Goal: Task Accomplishment & Management: Complete application form

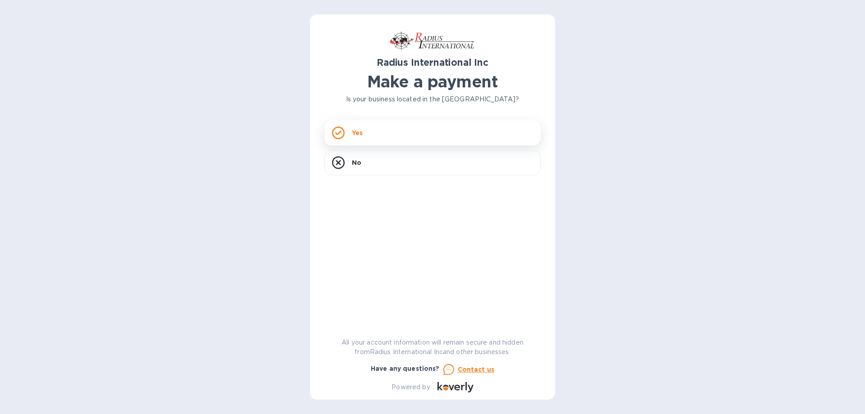
click at [390, 130] on div "Yes" at bounding box center [432, 132] width 216 height 25
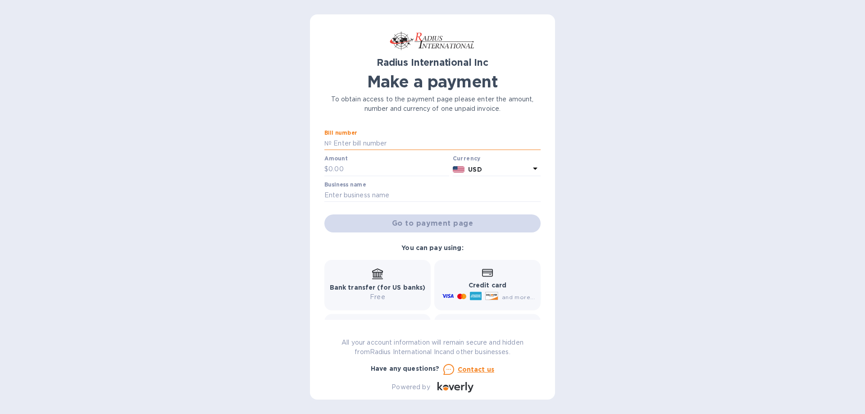
click at [339, 140] on input "text" at bounding box center [436, 144] width 209 height 14
type input "BXE03279"
click at [346, 165] on input "text" at bounding box center [388, 170] width 121 height 14
type input "40"
click at [382, 196] on input "text" at bounding box center [432, 196] width 216 height 14
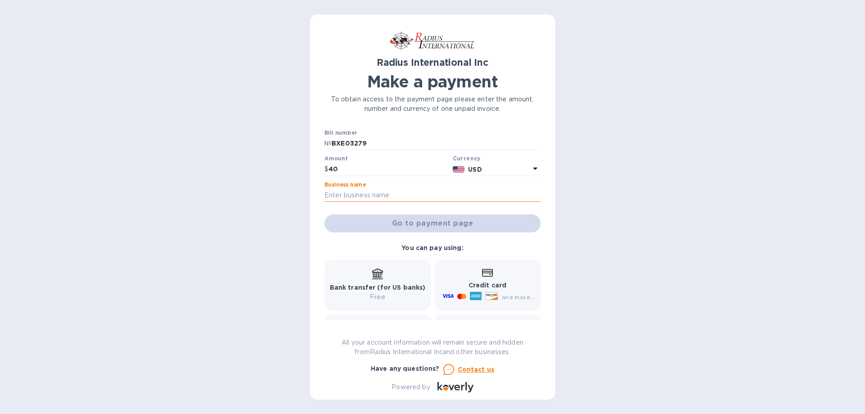
type input "[PERSON_NAME] Mountain Threadworks"
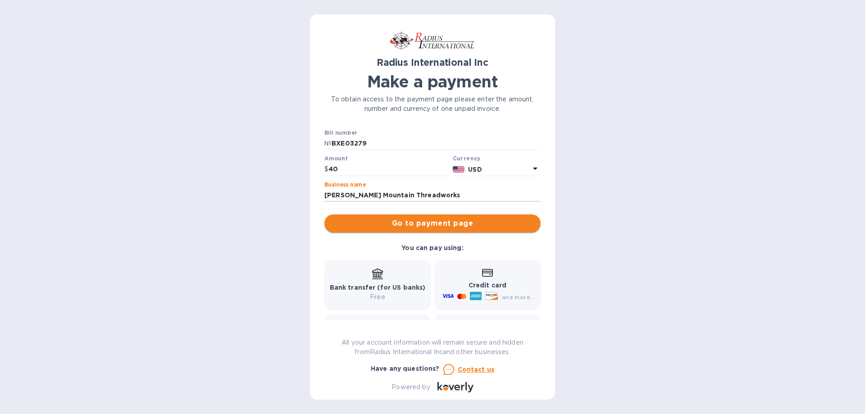
click at [427, 227] on span "Go to payment page" at bounding box center [433, 223] width 202 height 11
